Goal: Information Seeking & Learning: Learn about a topic

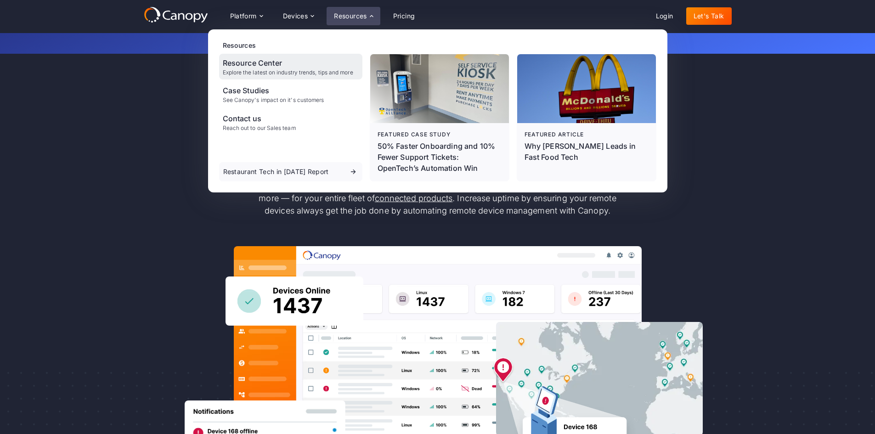
click at [242, 65] on div "Resource Center" at bounding box center [288, 62] width 130 height 11
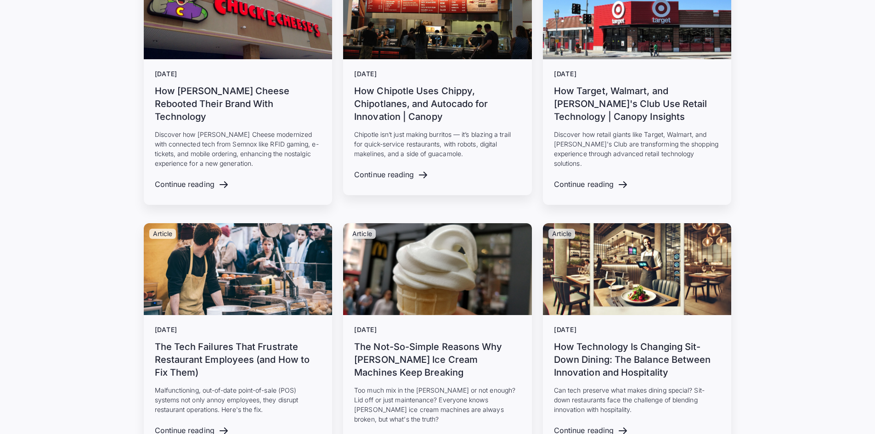
scroll to position [2755, 0]
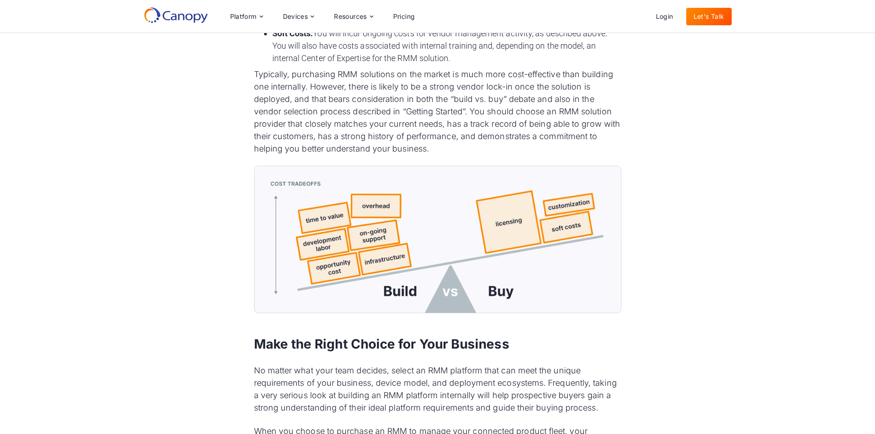
scroll to position [5786, 0]
